Goal: Obtain resource: Download file/media

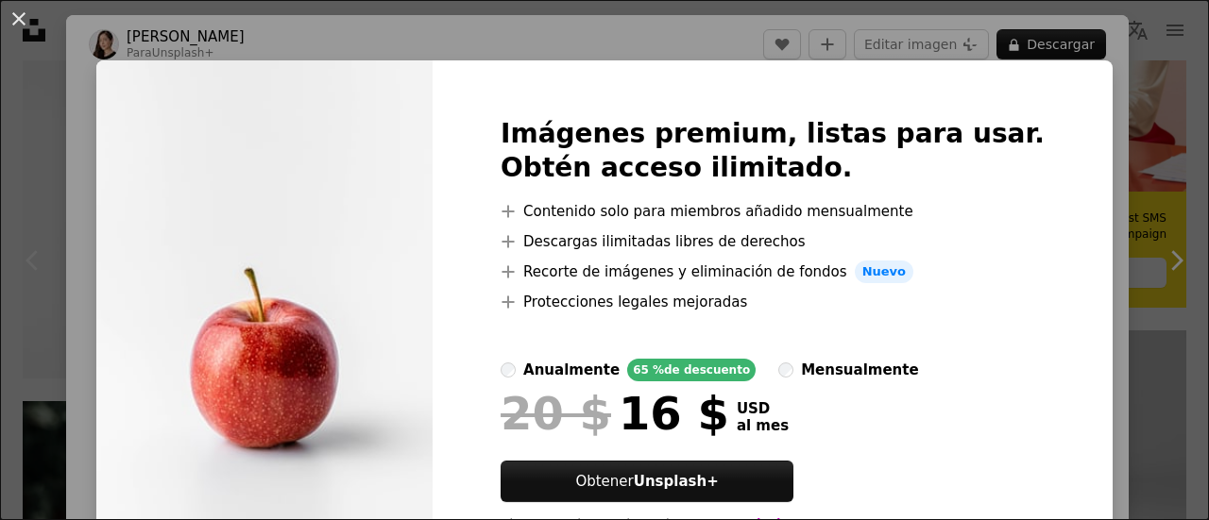
click at [348, 222] on img at bounding box center [264, 332] width 336 height 544
click at [576, 27] on div "An X shape Imágenes premium, listas para usar. Obtén acceso ilimitado. A plus s…" at bounding box center [604, 260] width 1209 height 520
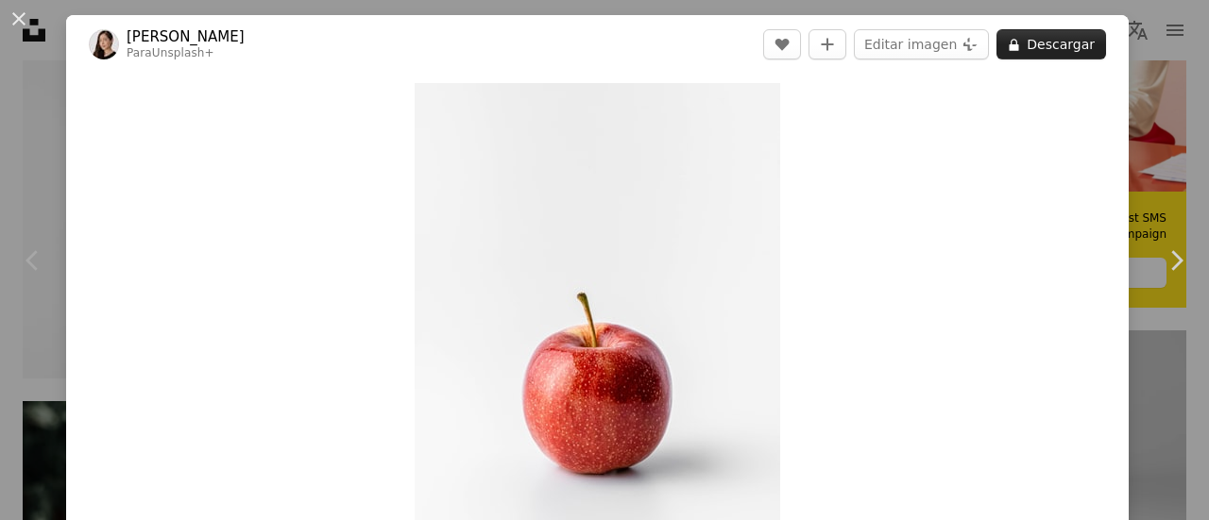
click at [1041, 33] on button "A lock Descargar" at bounding box center [1051, 44] width 110 height 30
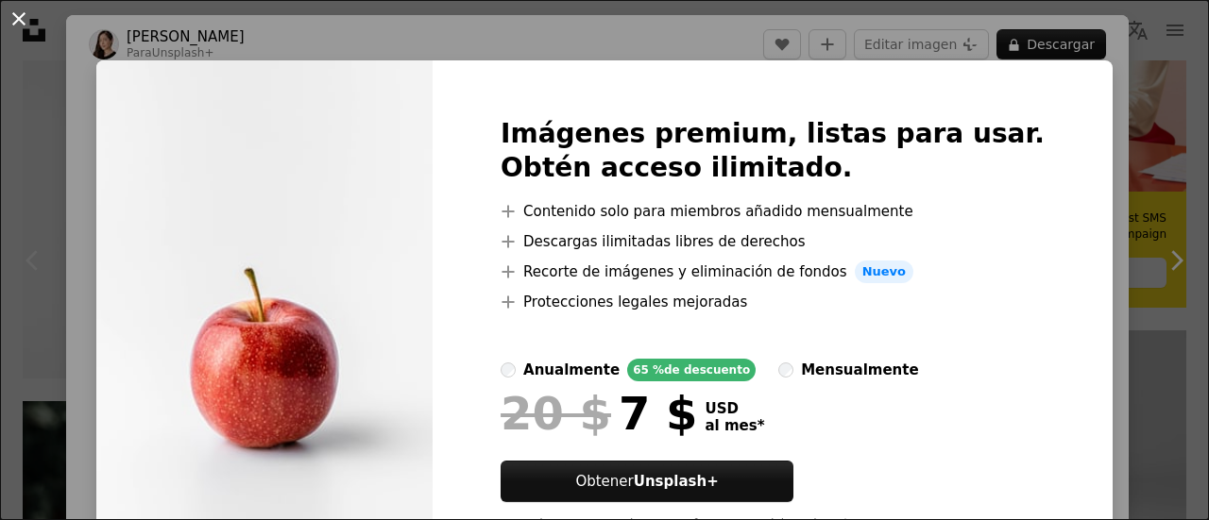
click at [26, 24] on button "An X shape" at bounding box center [19, 19] width 23 height 23
